Goal: Information Seeking & Learning: Learn about a topic

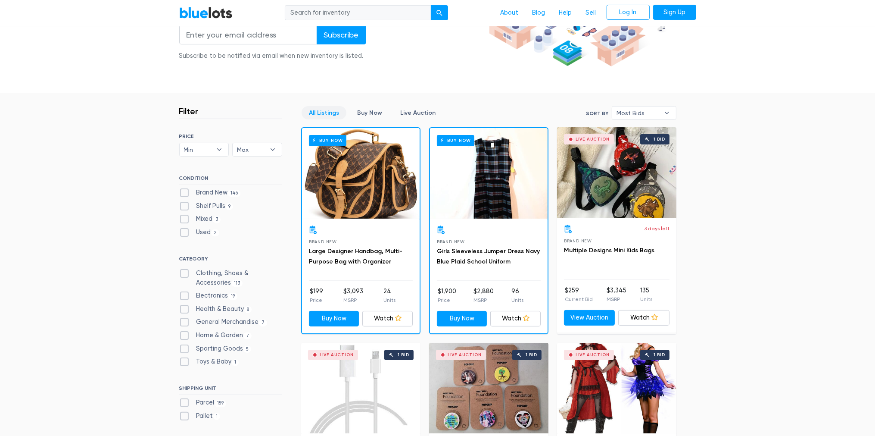
scroll to position [143, 0]
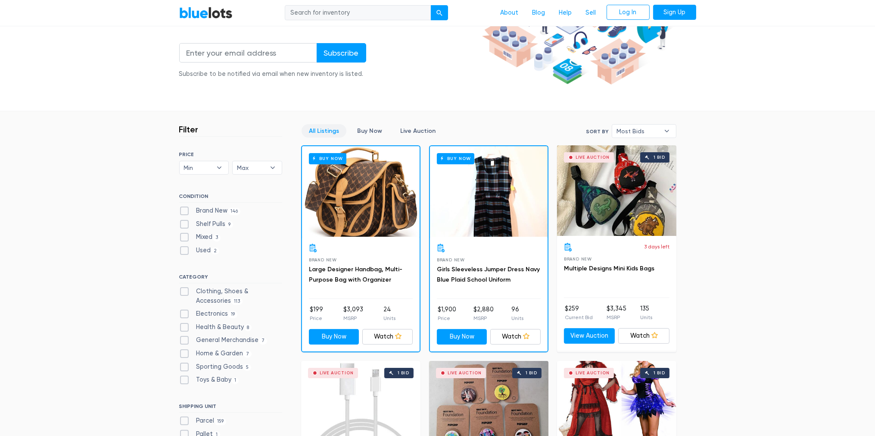
click at [184, 210] on label "Brand New 146" at bounding box center [210, 210] width 62 height 9
click at [184, 210] on New"] "Brand New 146" at bounding box center [182, 209] width 6 height 6
checkbox New"] "true"
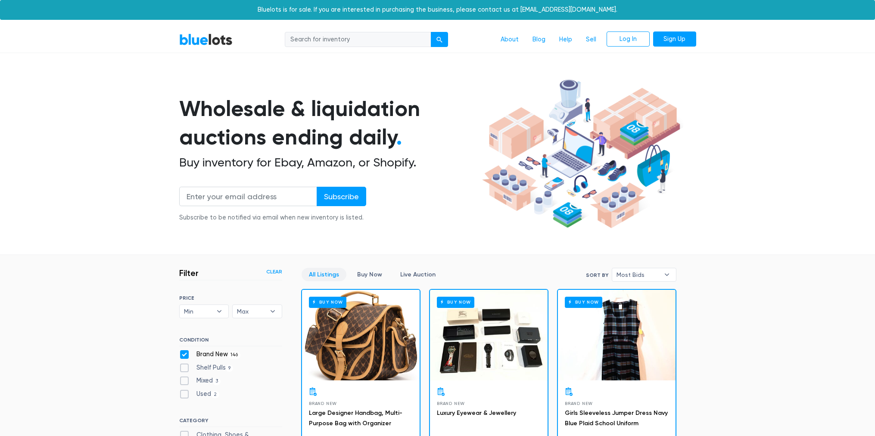
scroll to position [231, 0]
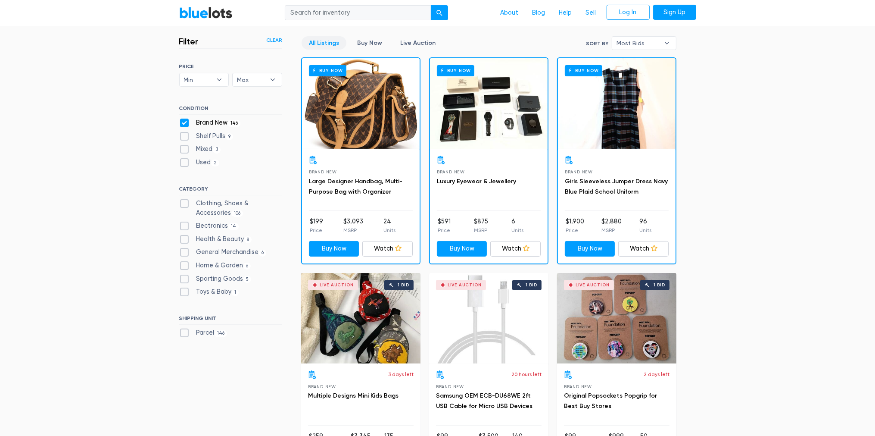
click at [183, 134] on label "Shelf Pulls 9" at bounding box center [206, 135] width 54 height 9
click at [183, 134] on Pulls"] "Shelf Pulls 9" at bounding box center [182, 134] width 6 height 6
checkbox Pulls"] "true"
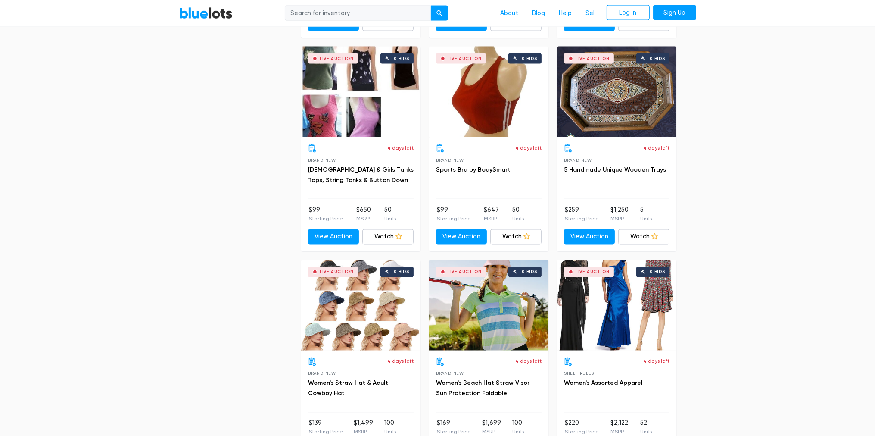
scroll to position [1955, 0]
